Goal: Transaction & Acquisition: Purchase product/service

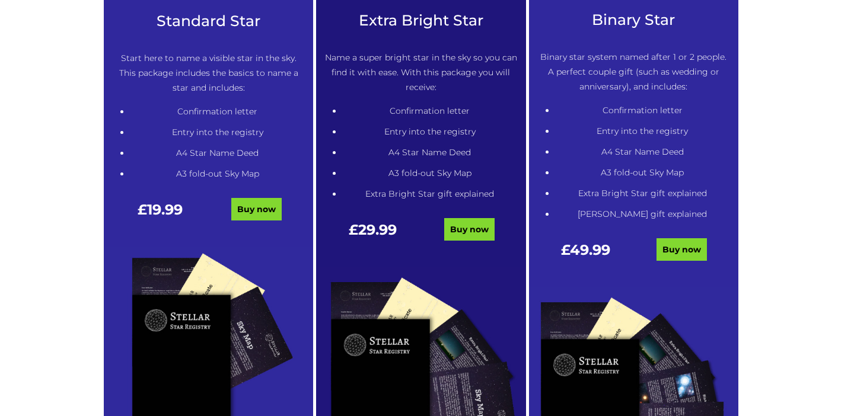
scroll to position [723, 0]
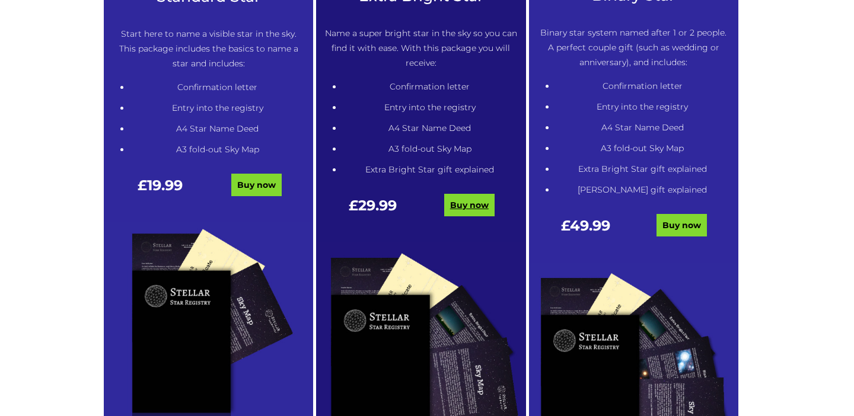
click at [480, 205] on link "Buy now" at bounding box center [469, 205] width 50 height 23
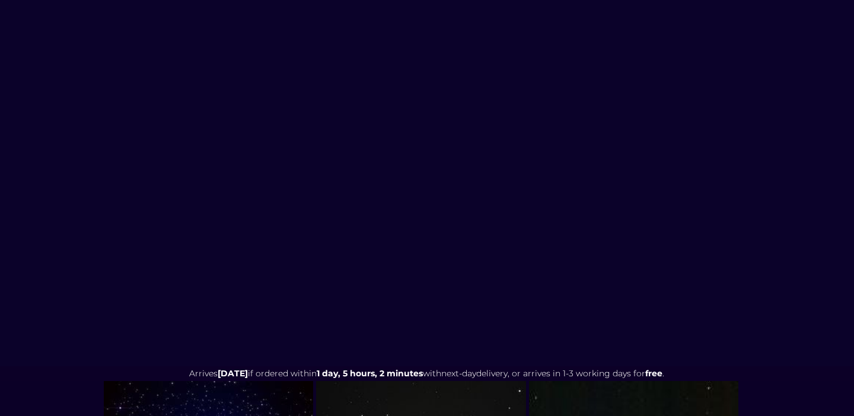
scroll to position [0, 0]
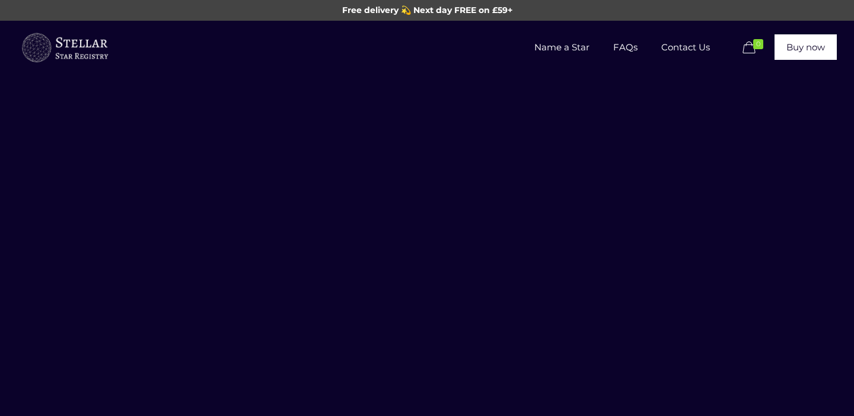
click at [75, 44] on img at bounding box center [64, 48] width 89 height 36
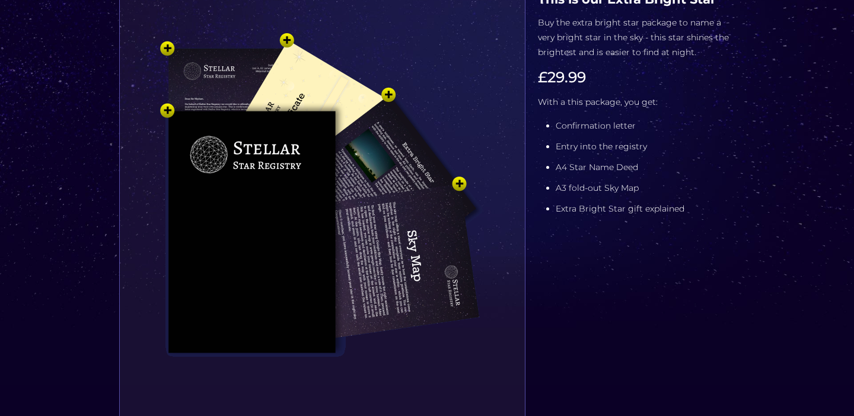
scroll to position [65, 0]
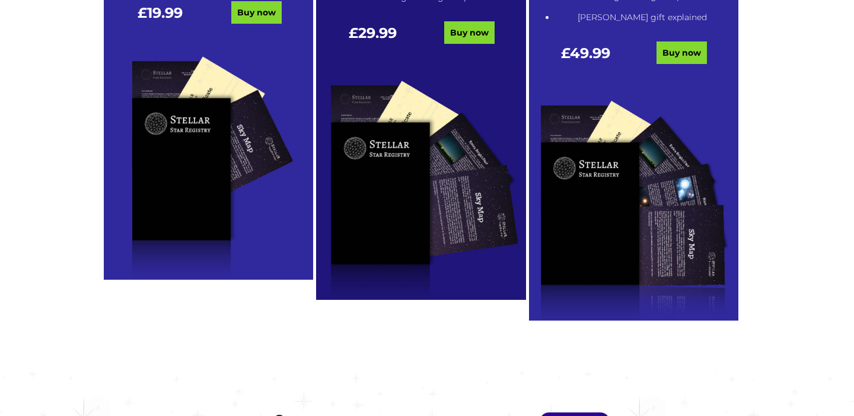
scroll to position [714, 0]
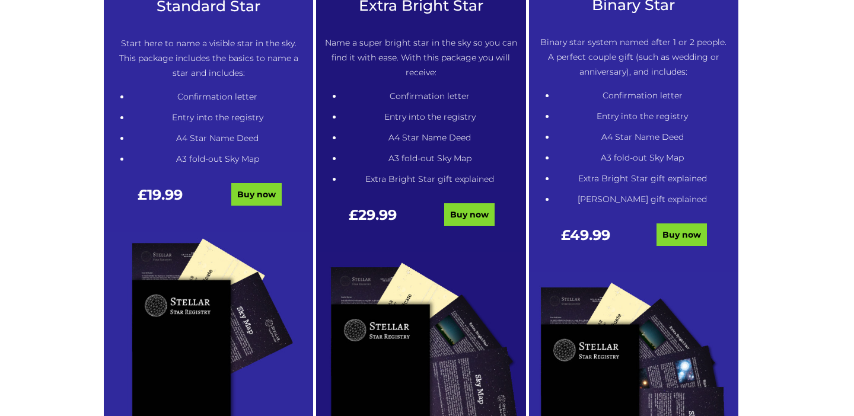
click at [419, 136] on li "A4 Star Name Deed" at bounding box center [429, 137] width 175 height 15
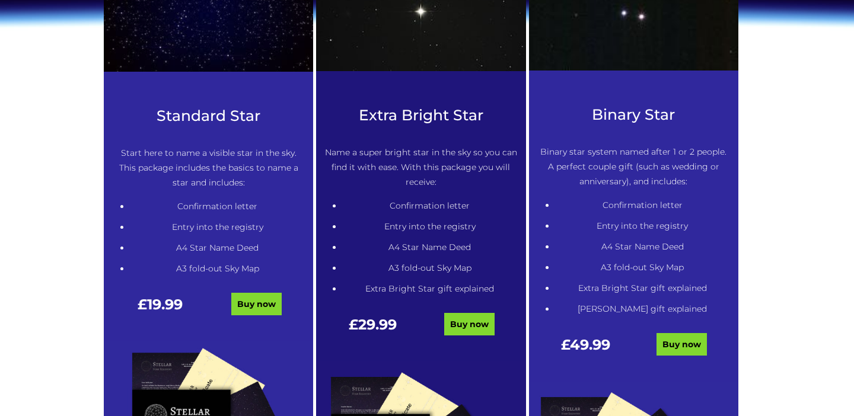
scroll to position [735, 0]
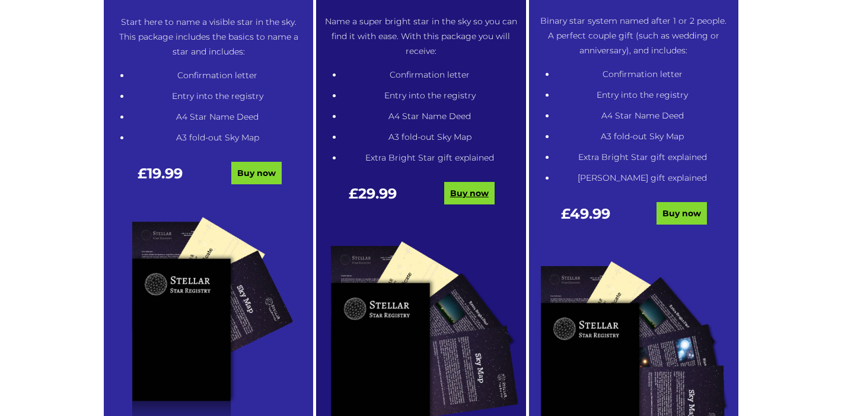
click at [464, 201] on link "Buy now" at bounding box center [469, 193] width 50 height 23
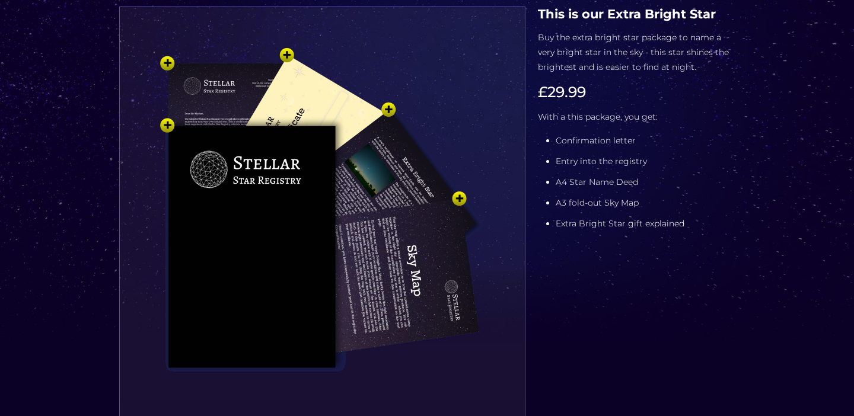
scroll to position [209, 0]
